Goal: Find specific fact: Find specific fact

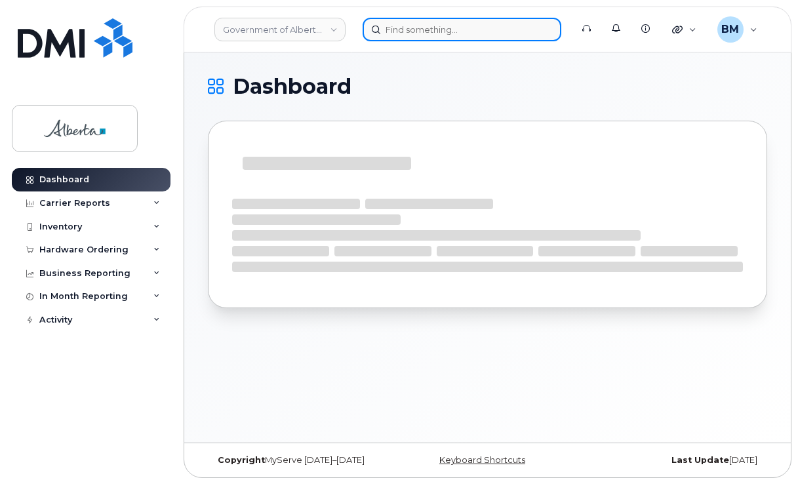
click at [491, 35] on input at bounding box center [461, 30] width 199 height 24
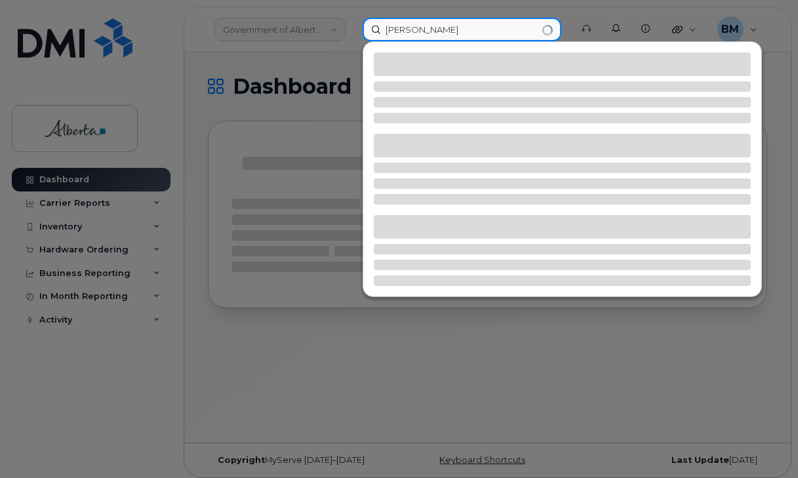
type input "kari rode"
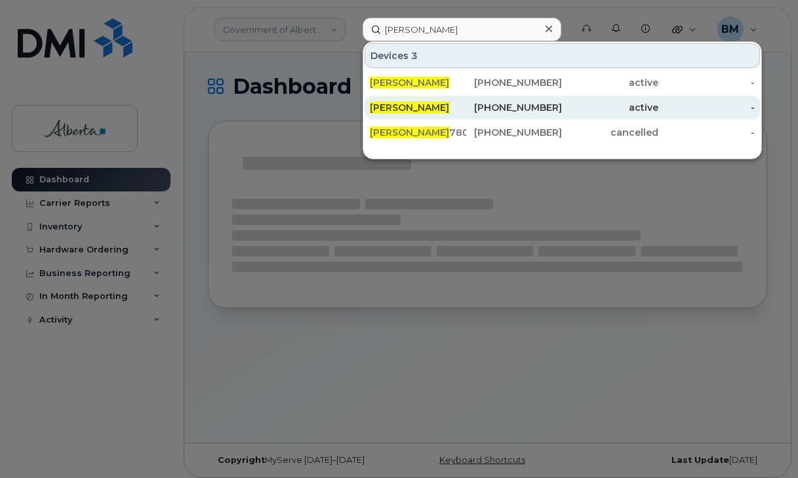
click at [401, 104] on span "Kari Rode" at bounding box center [409, 108] width 79 height 12
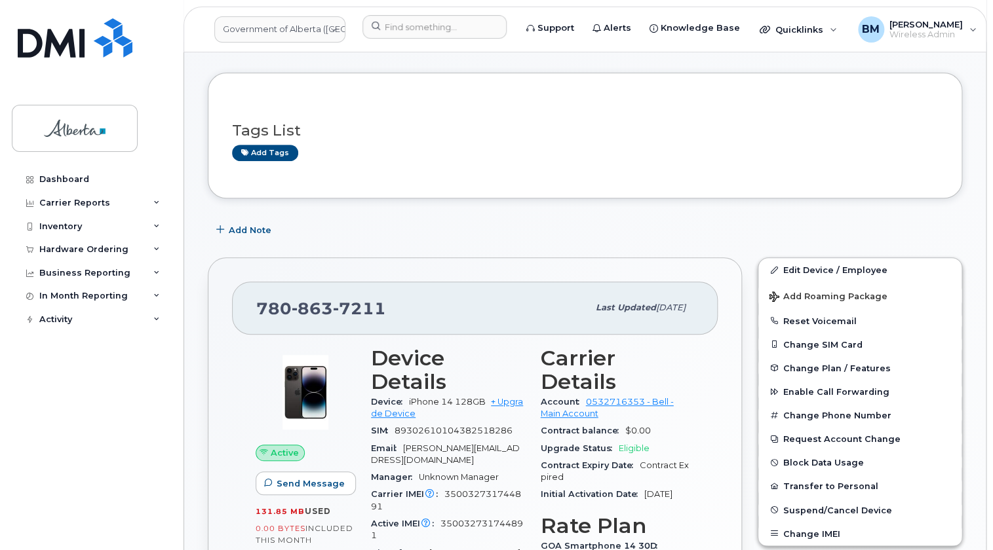
scroll to position [178, 0]
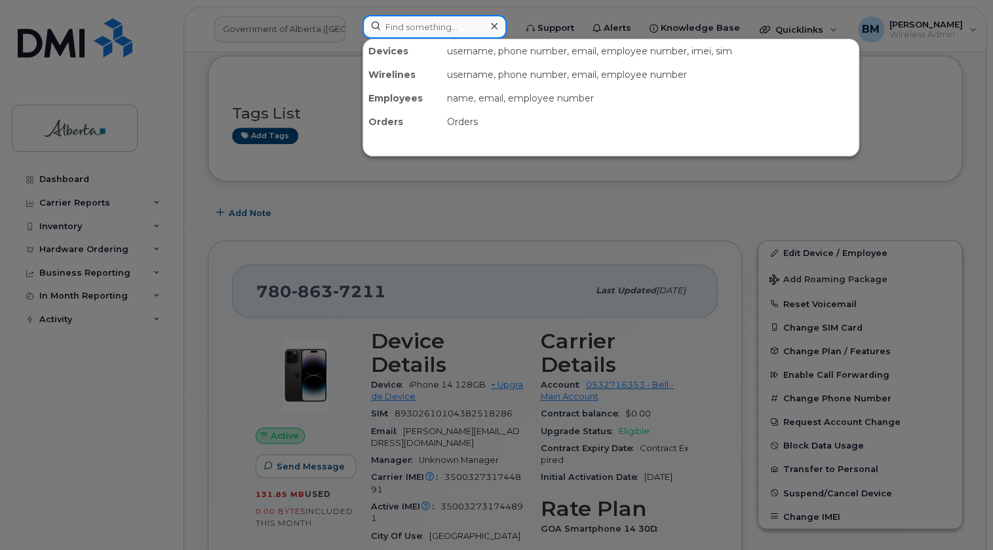
click at [419, 32] on input at bounding box center [434, 27] width 144 height 24
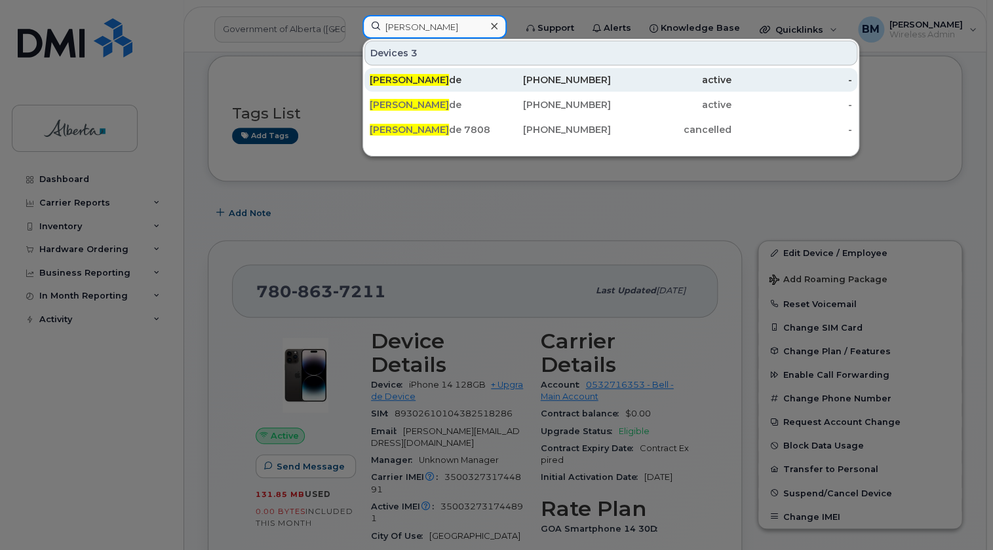
type input "kari ro"
click at [385, 81] on span "Kari Ro" at bounding box center [409, 80] width 79 height 12
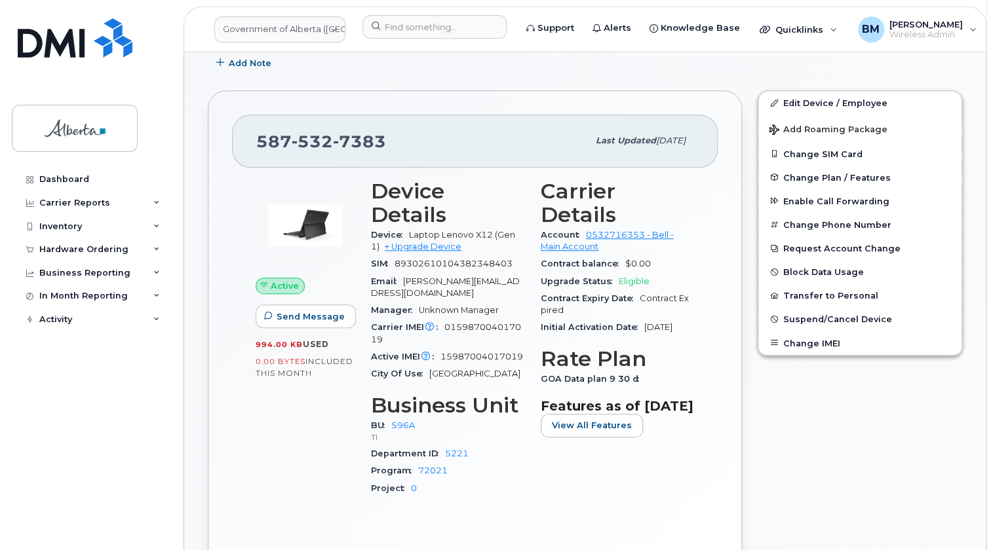
scroll to position [417, 0]
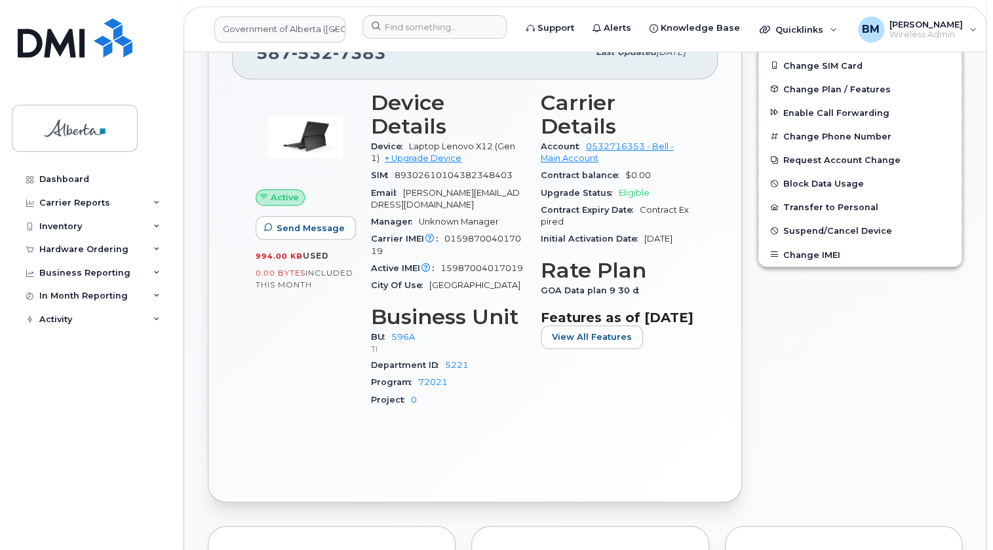
click at [446, 238] on div "Carrier IMEI Carrier IMEI is reported during the last billing cycle or change o…" at bounding box center [448, 245] width 154 height 29
drag, startPoint x: 446, startPoint y: 227, endPoint x: 461, endPoint y: 237, distance: 18.5
click at [461, 237] on div "Carrier IMEI Carrier IMEI is reported during the last billing cycle or change o…" at bounding box center [448, 245] width 154 height 29
drag, startPoint x: 461, startPoint y: 237, endPoint x: 446, endPoint y: 253, distance: 22.7
click at [446, 263] on span "15987004017019" at bounding box center [481, 268] width 83 height 10
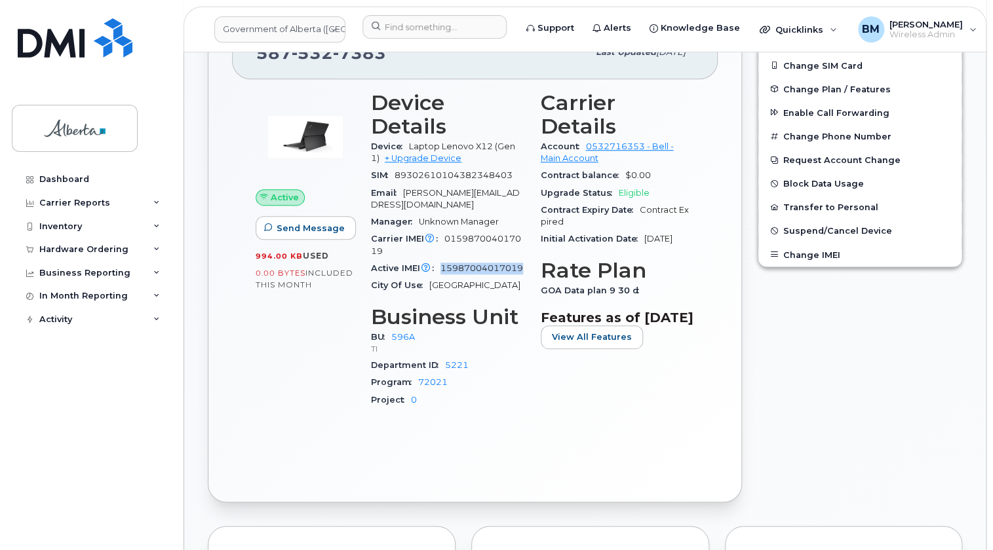
drag, startPoint x: 444, startPoint y: 255, endPoint x: 523, endPoint y: 260, distance: 79.4
click at [523, 263] on span "15987004017019" at bounding box center [481, 268] width 83 height 10
copy span "15987004017019"
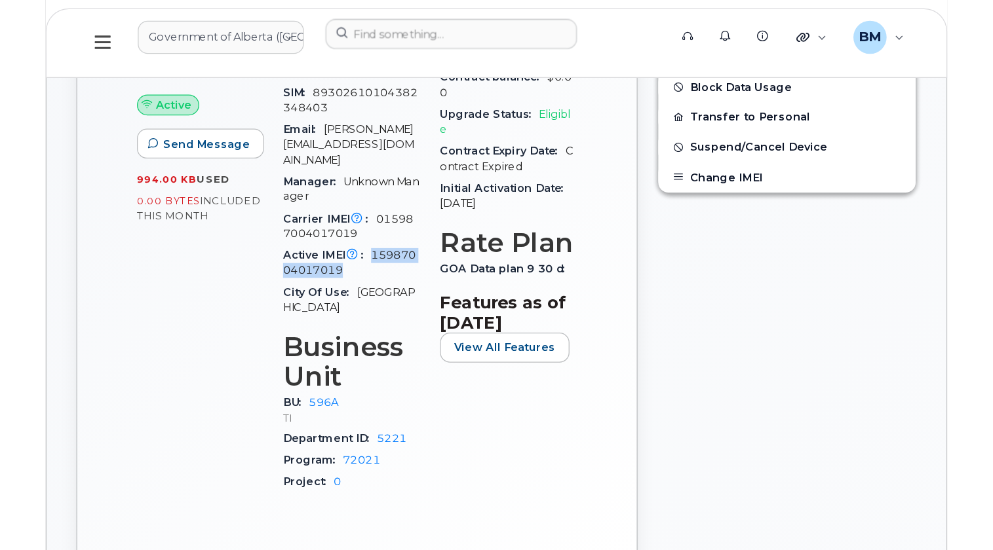
scroll to position [536, 0]
